Goal: Task Accomplishment & Management: Use online tool/utility

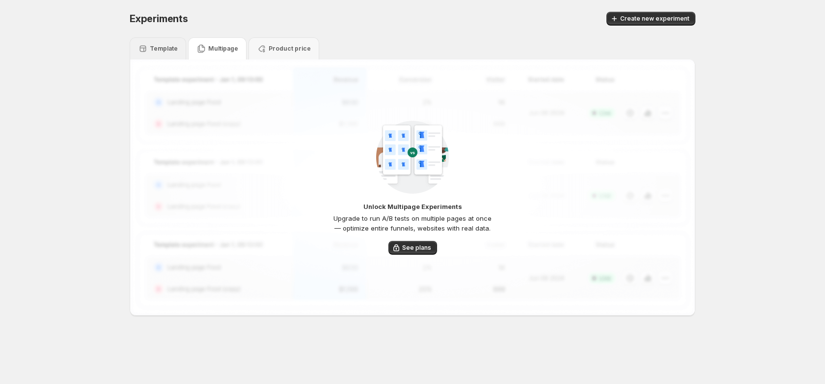
click at [160, 56] on div "Template" at bounding box center [158, 48] width 56 height 22
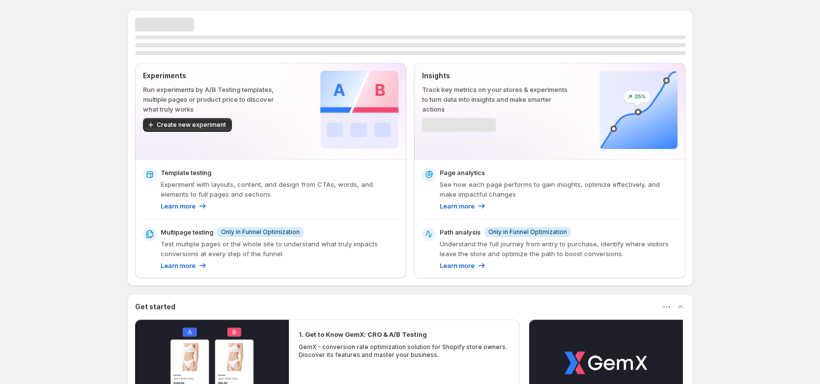
scroll to position [175, 0]
